Goal: Transaction & Acquisition: Book appointment/travel/reservation

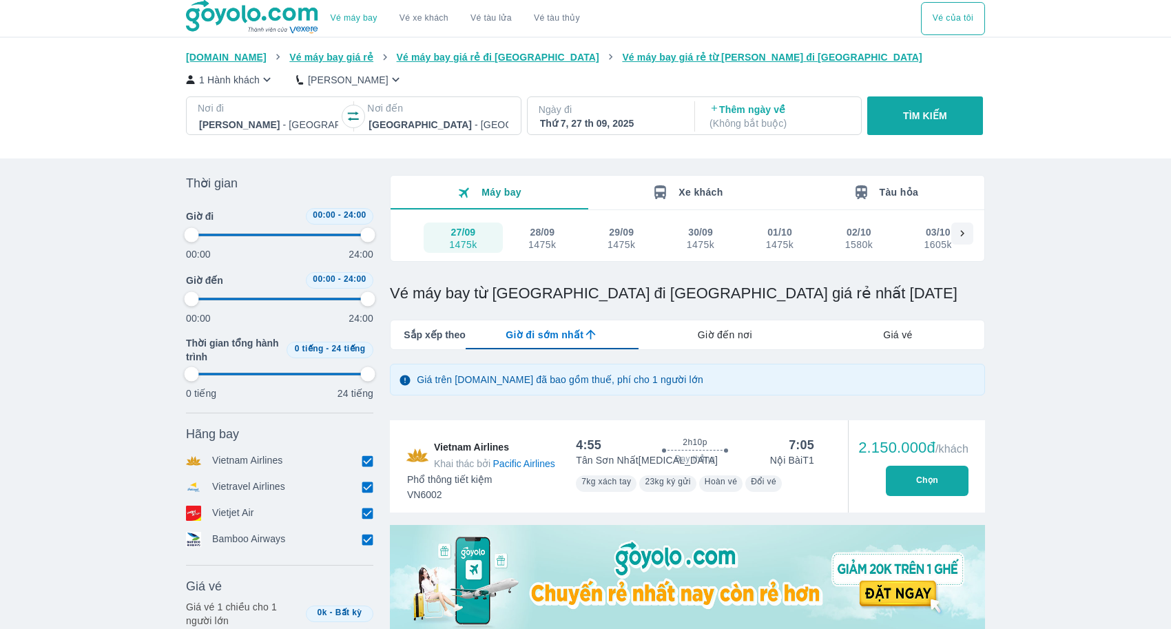
scroll to position [3844, 0]
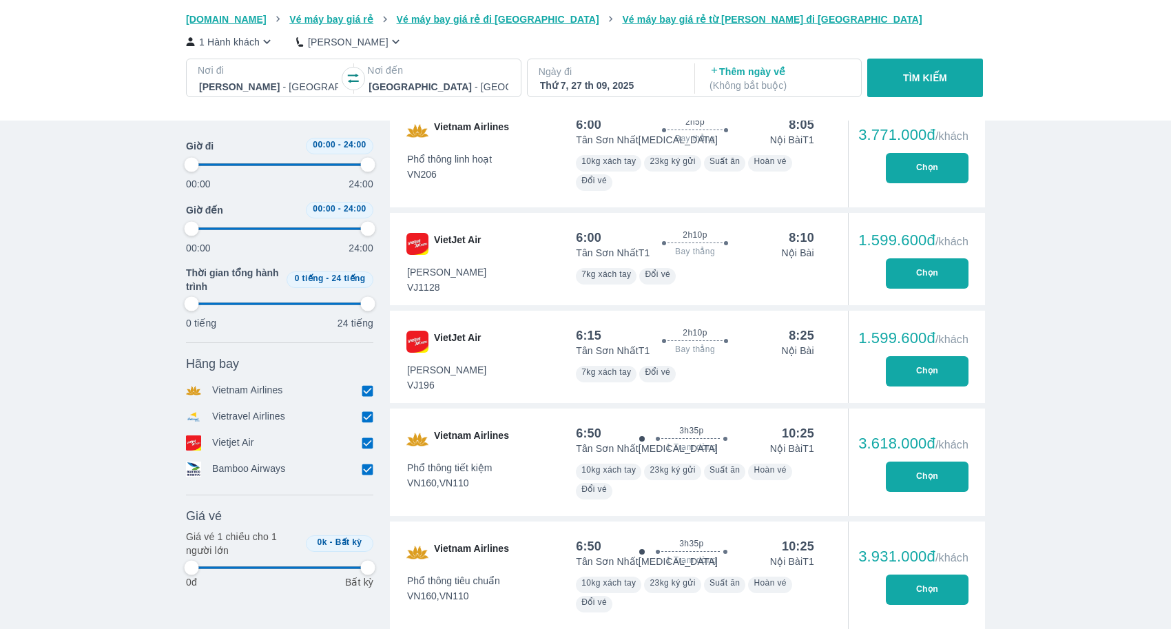
type input "97.9166666666667"
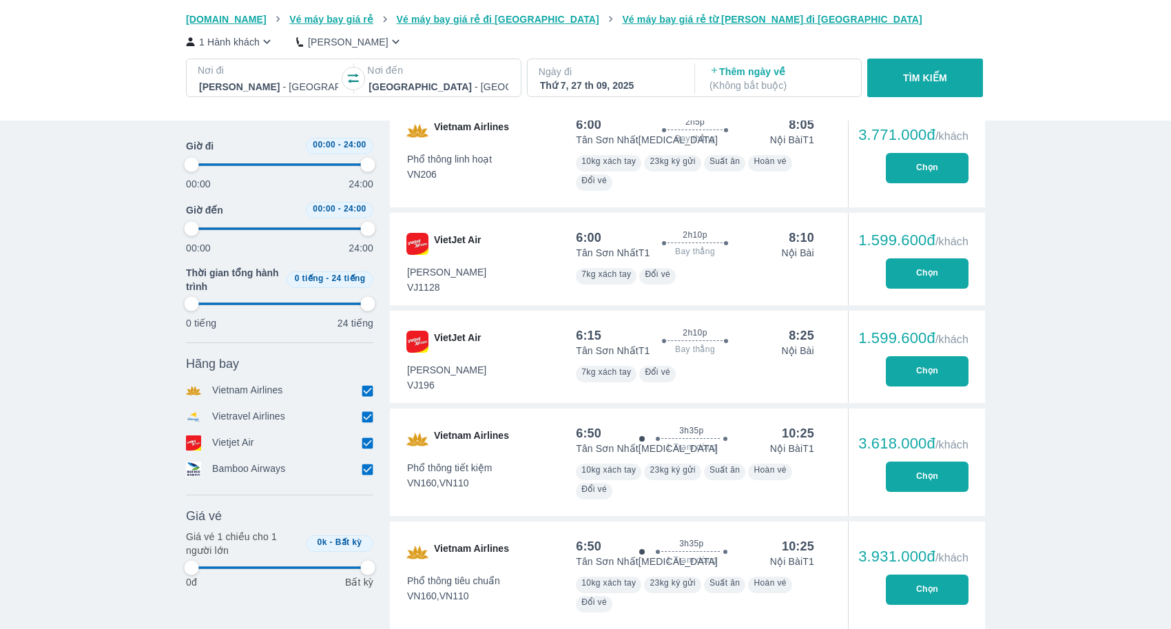
type input "97.9166666666667"
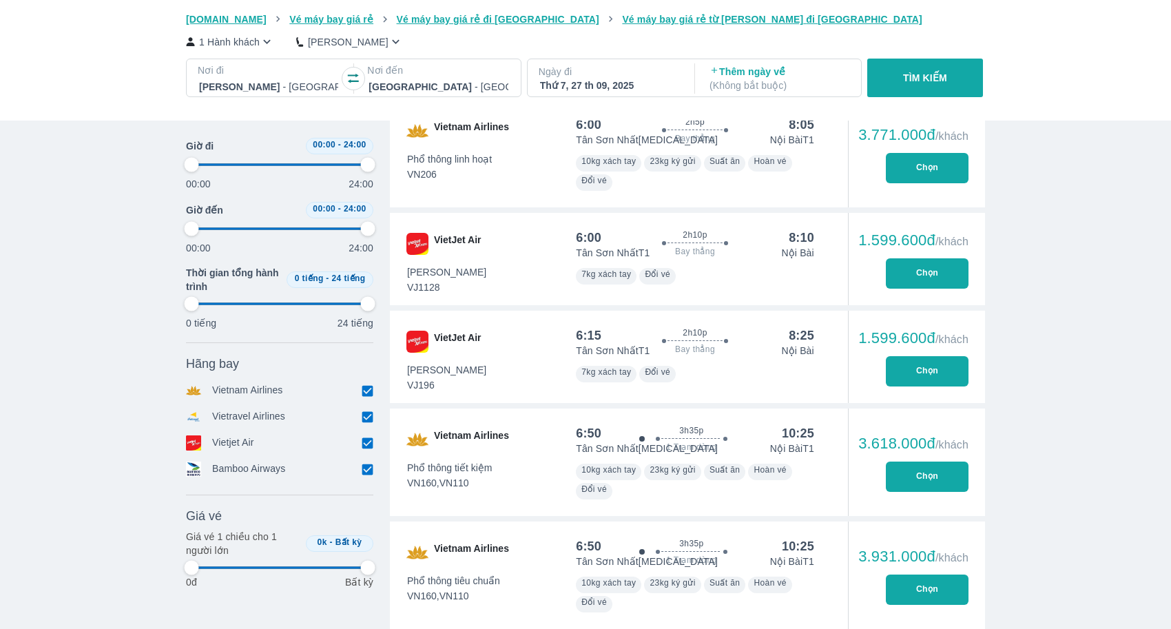
type input "97.9166666666667"
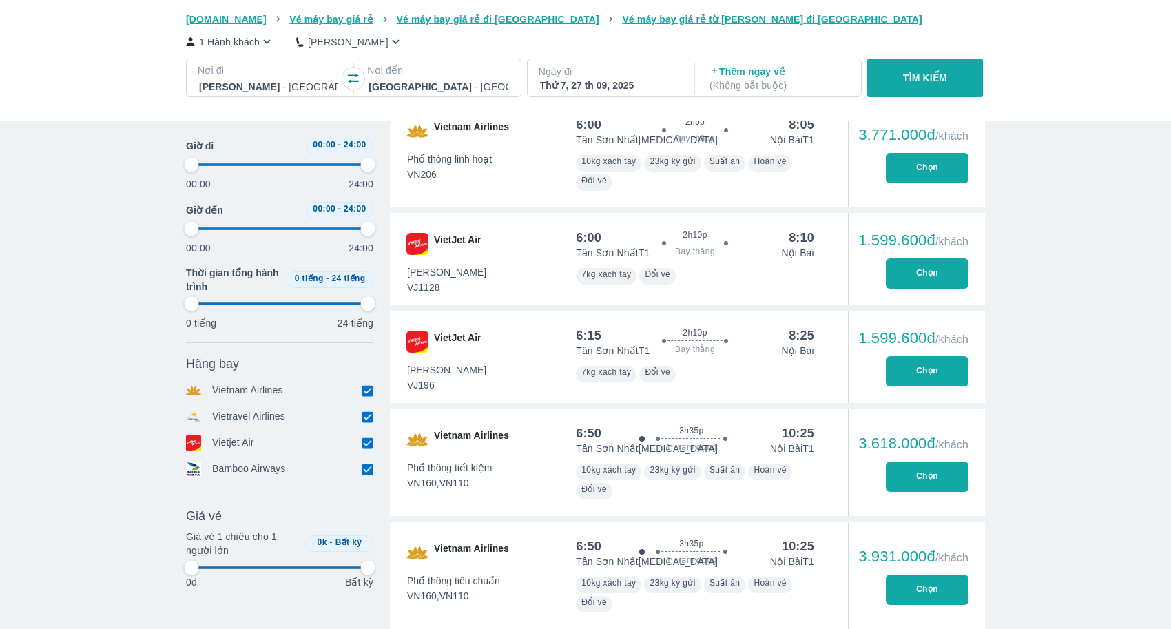
type input "97.9166666666667"
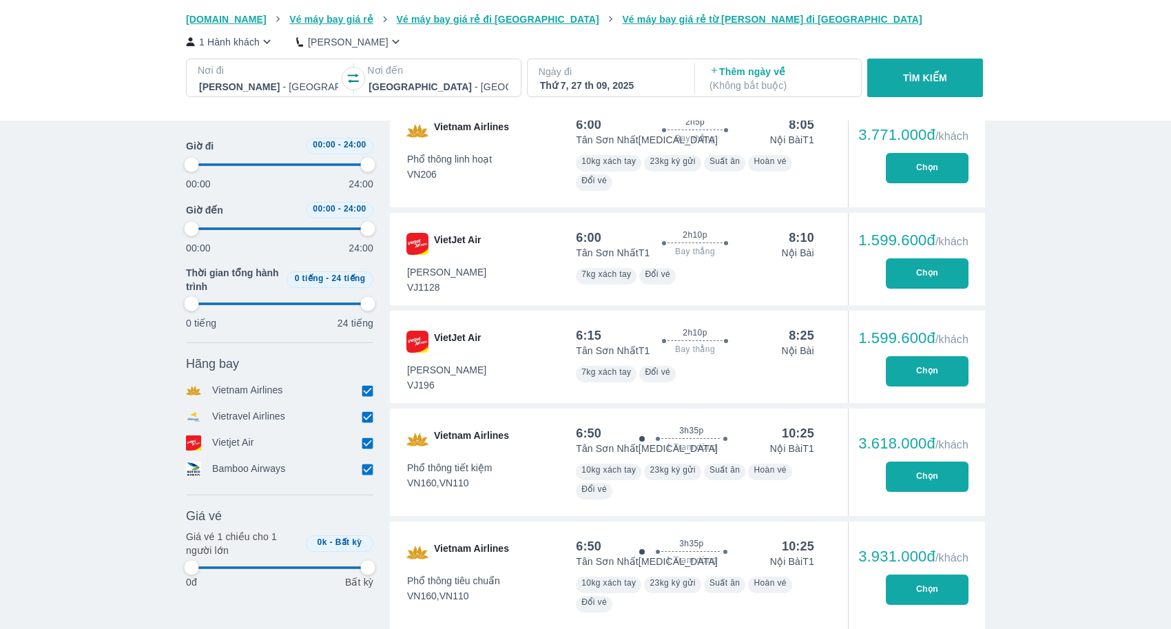
type input "97.9166666666667"
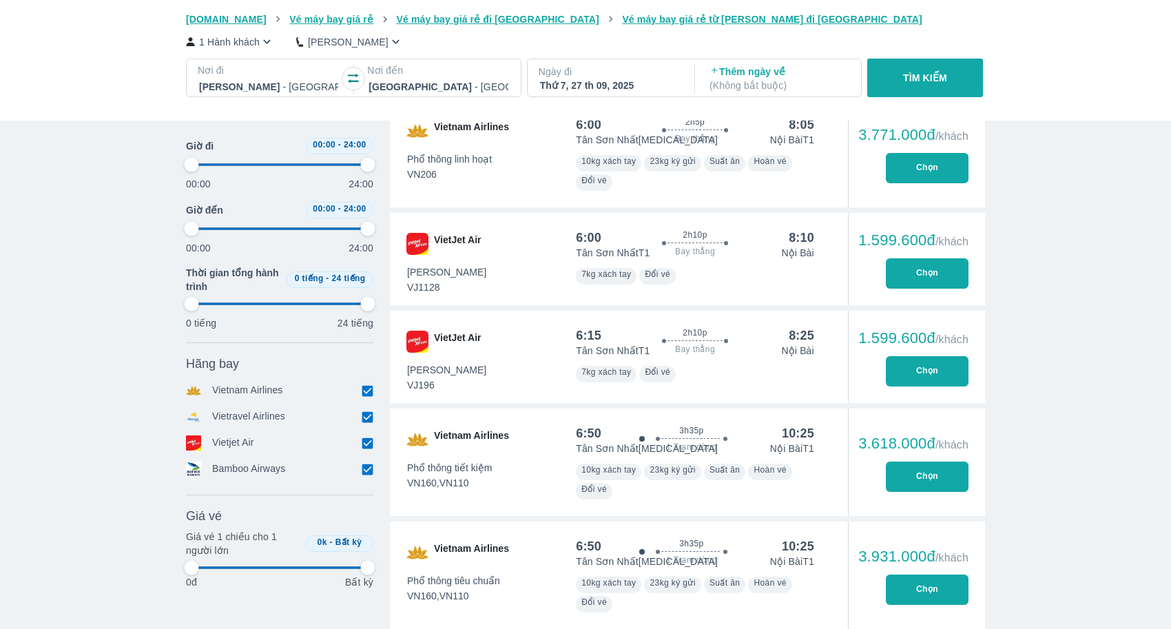
type input "97.9166666666667"
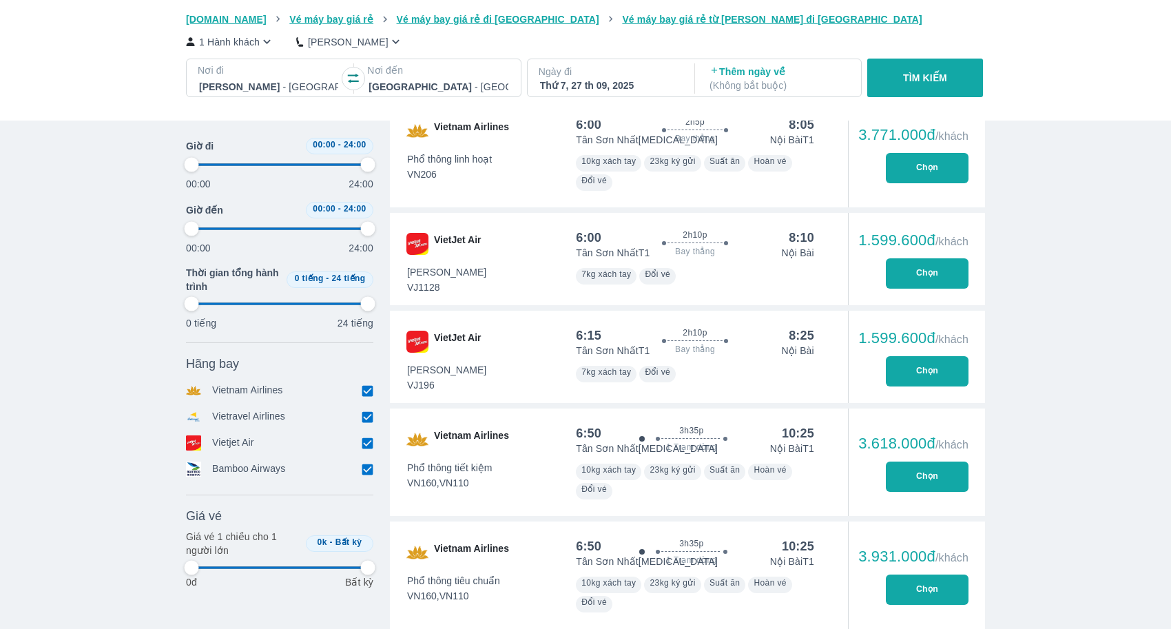
type input "97.9166666666667"
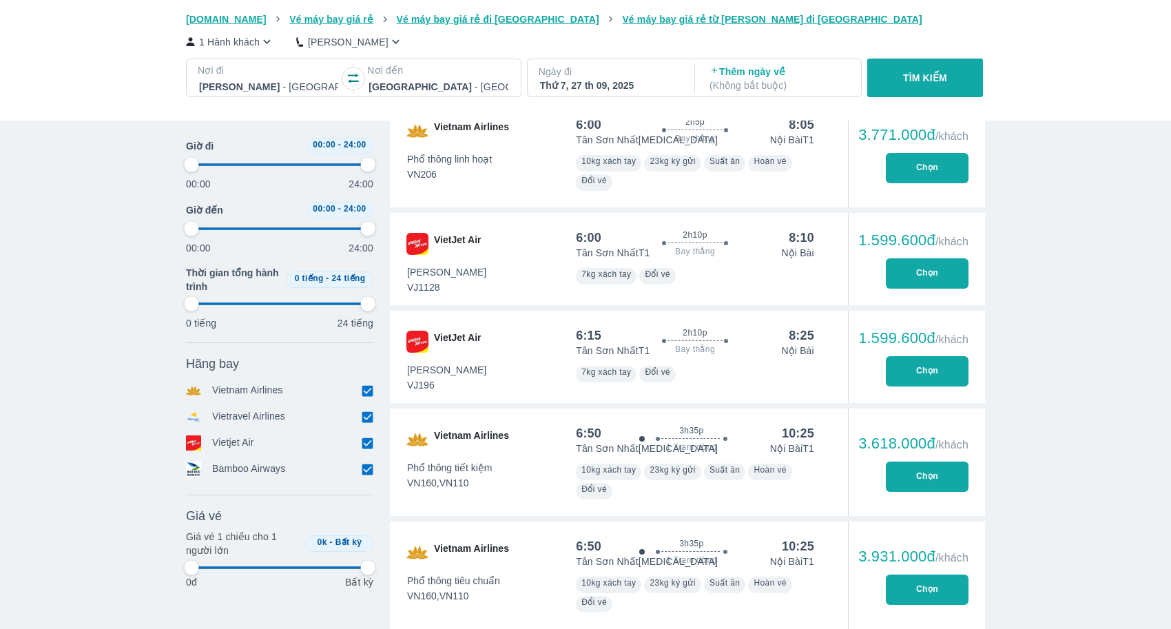
type input "97.9166666666667"
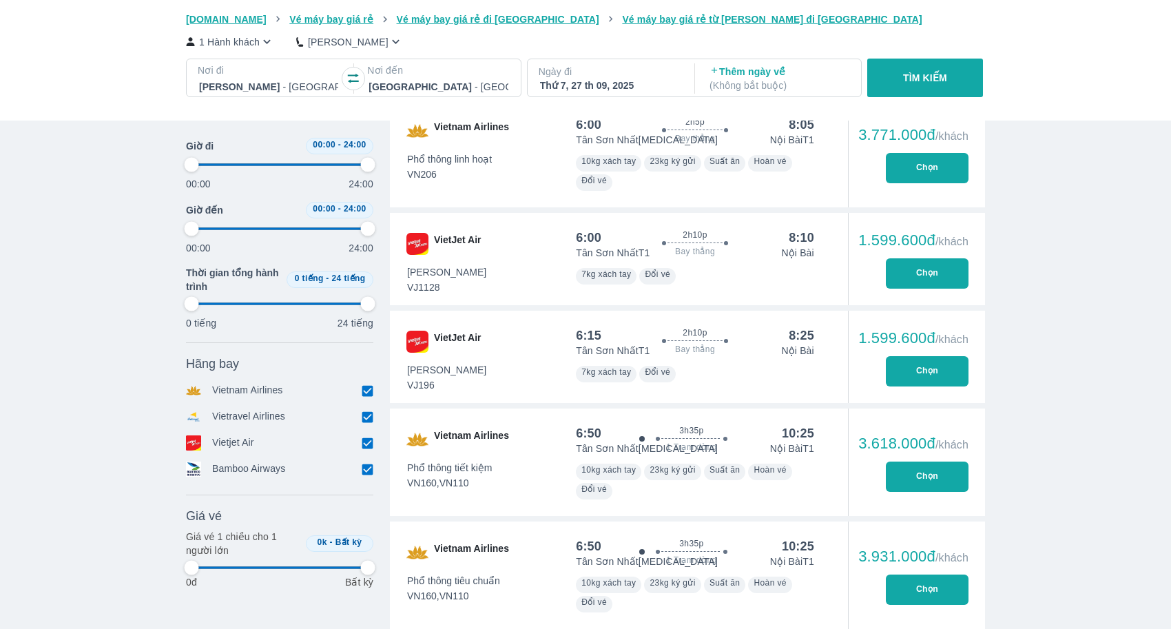
type input "97.9166666666667"
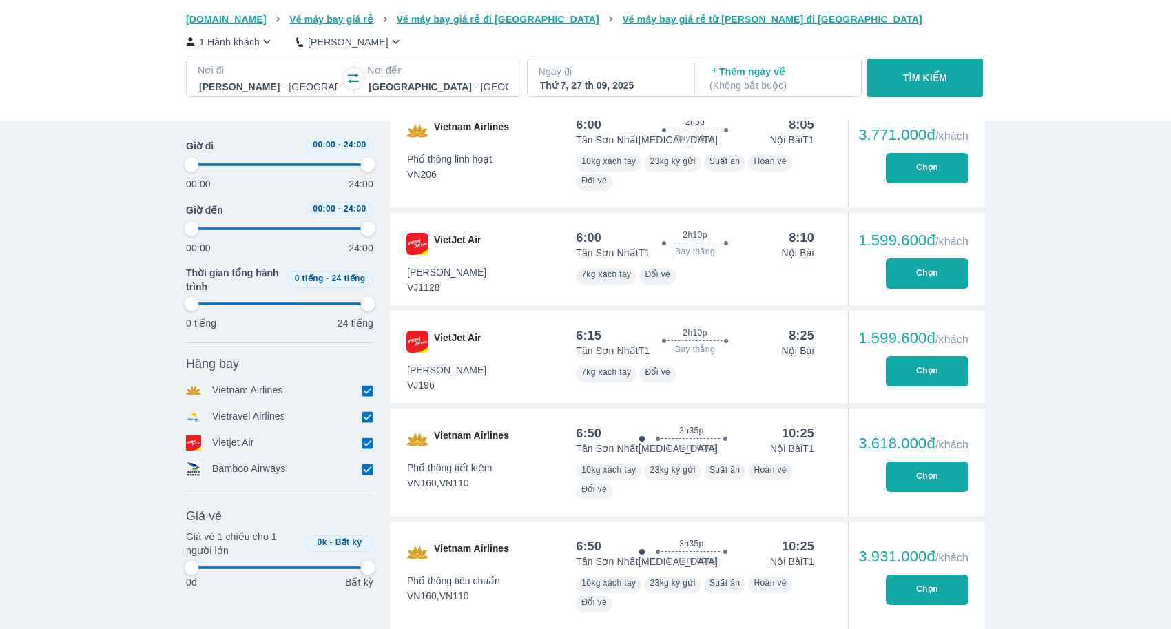
type input "97.9166666666667"
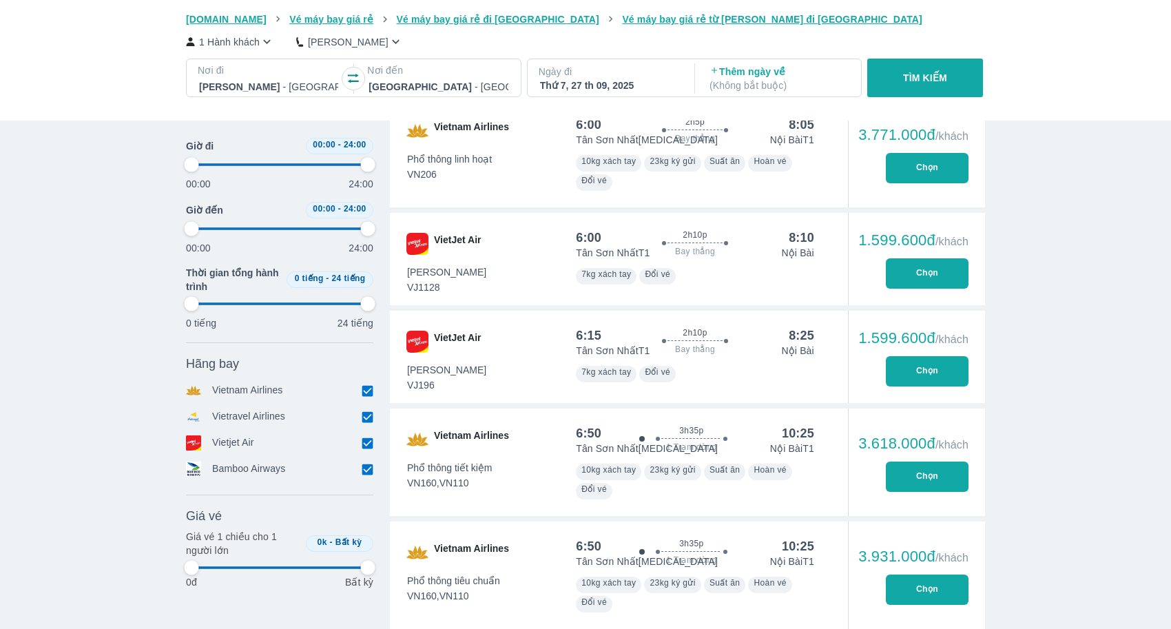
type input "97.9166666666667"
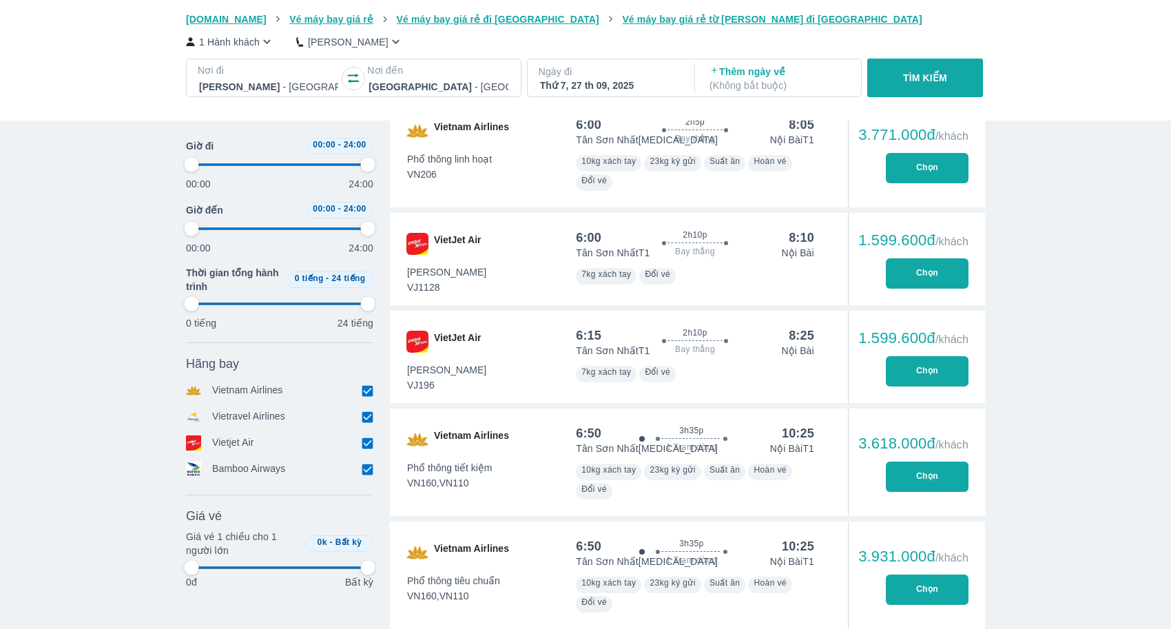
type input "97.9166666666667"
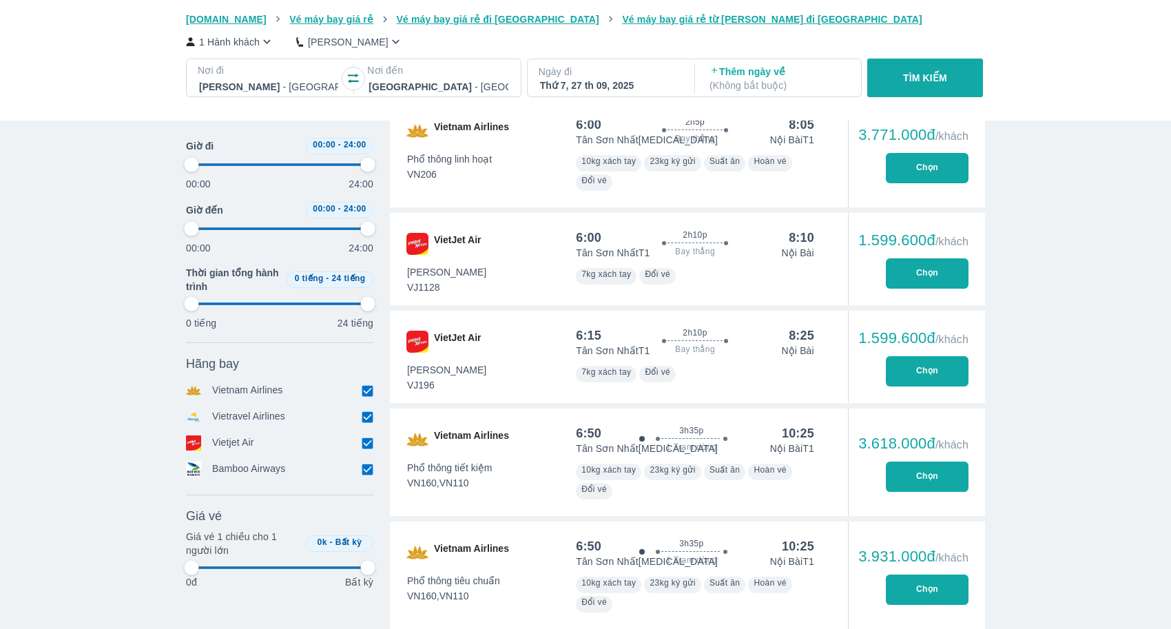
type input "97.9166666666667"
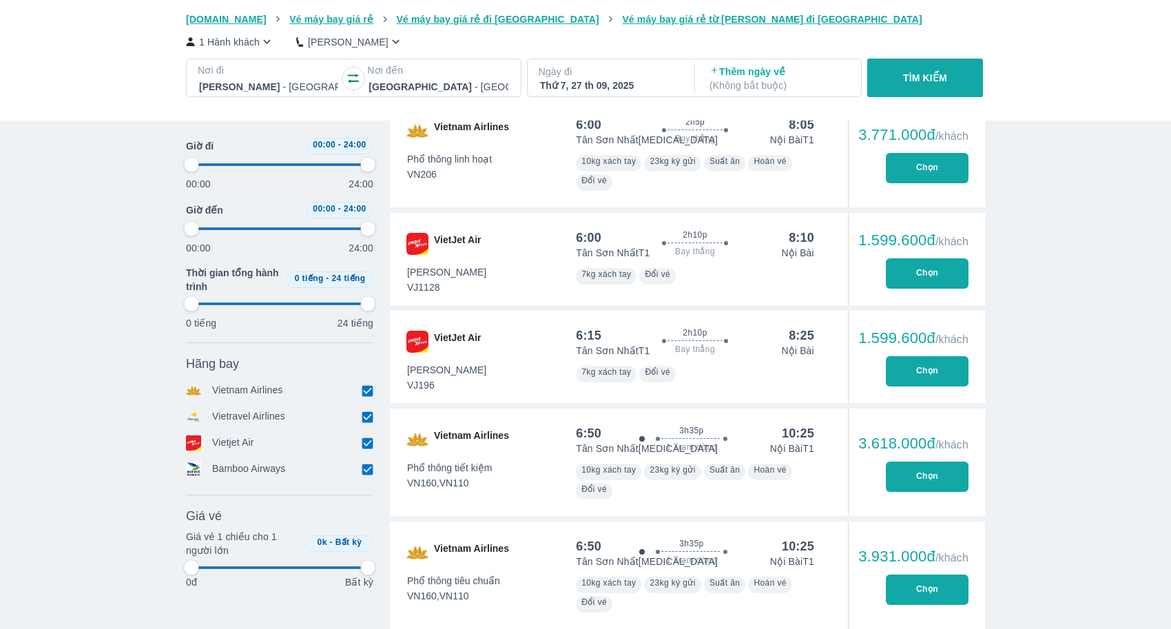
type input "97.9166666666667"
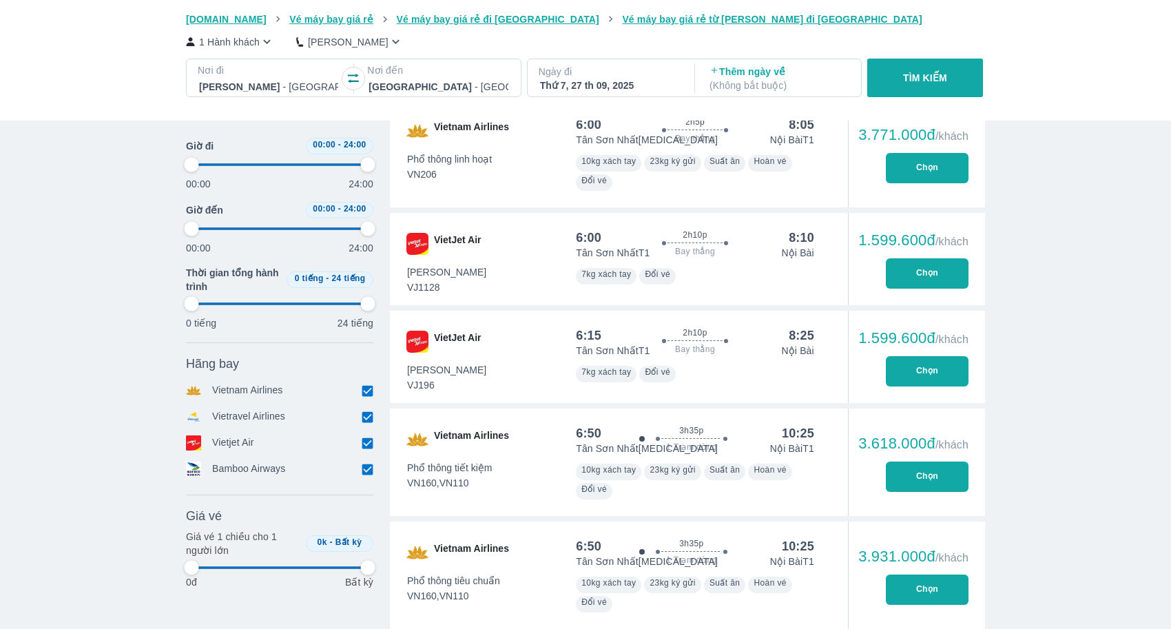
type input "97.9166666666667"
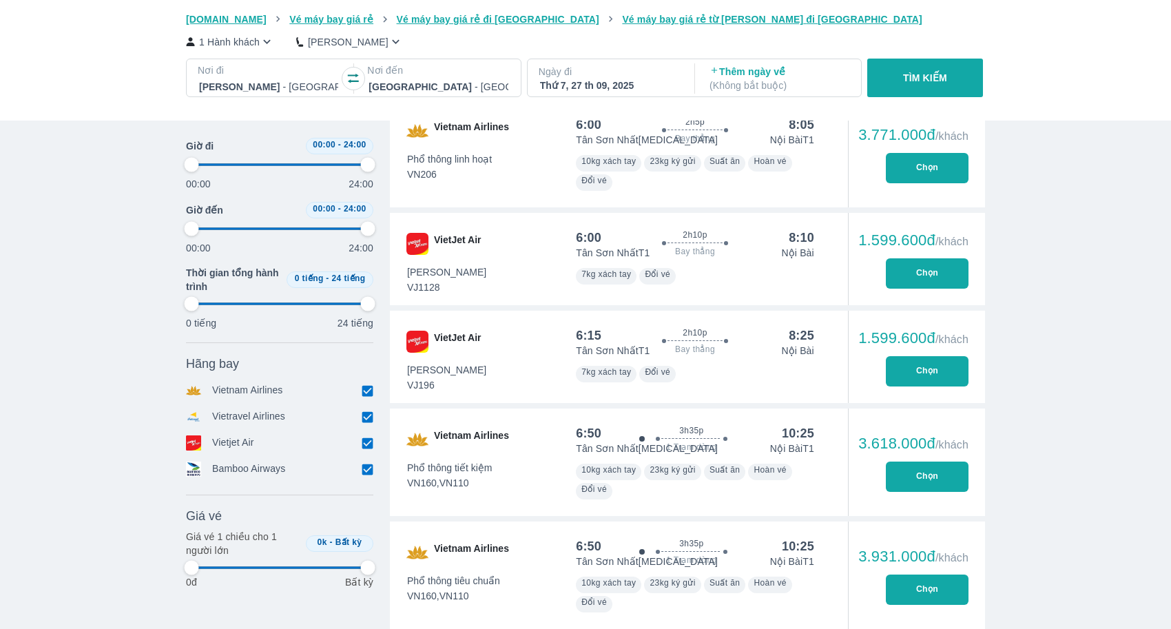
type input "97.9166666666667"
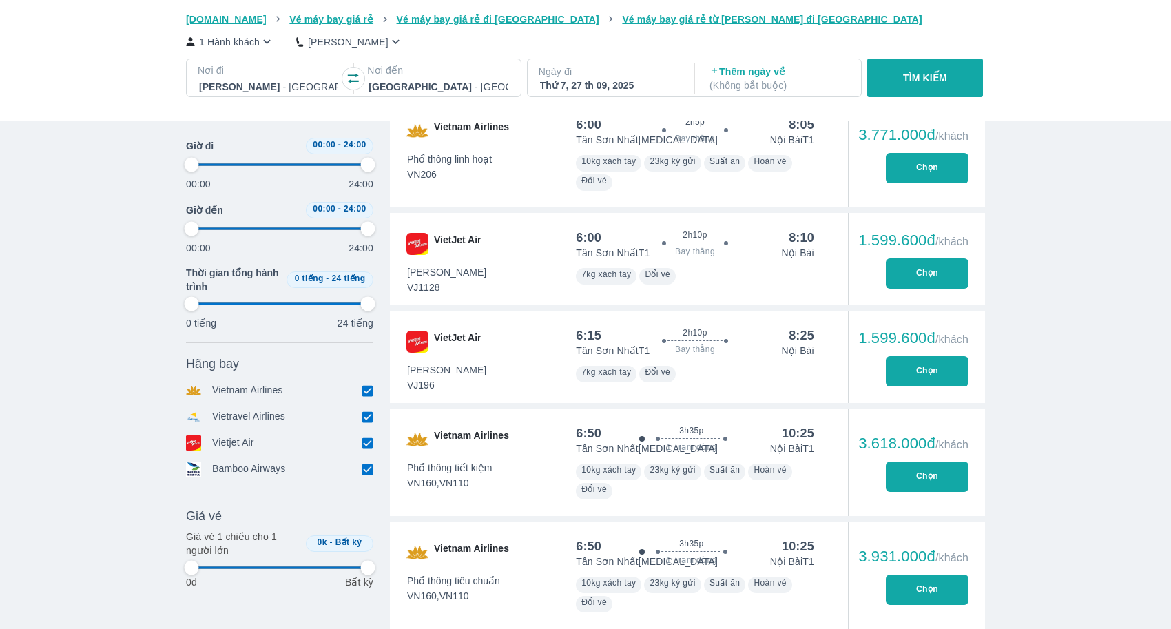
type input "97.9166666666667"
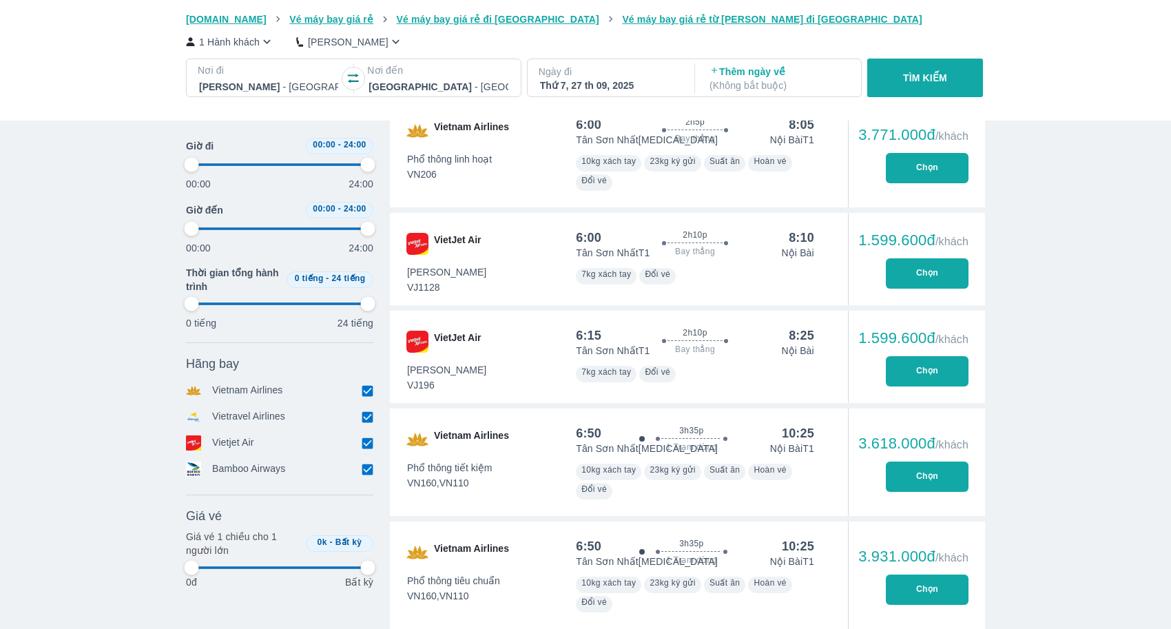
type input "97.9166666666667"
